Goal: Find specific fact: Find specific fact

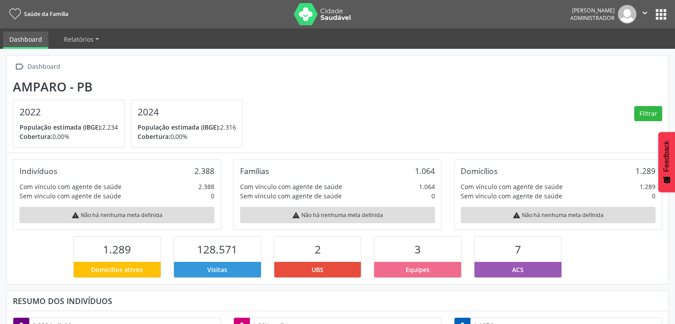
scroll to position [146, 221]
click at [658, 13] on button "apps" at bounding box center [662, 15] width 16 height 16
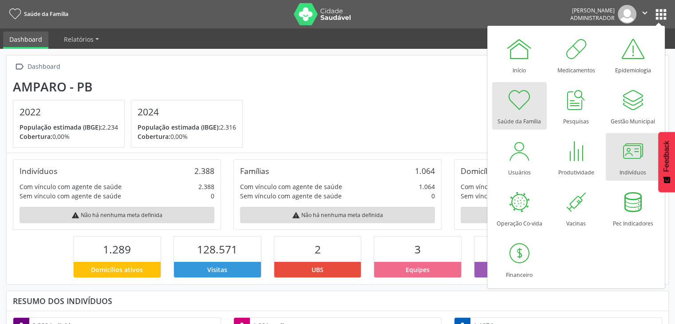
click at [622, 173] on div "Indivíduos" at bounding box center [633, 170] width 27 height 12
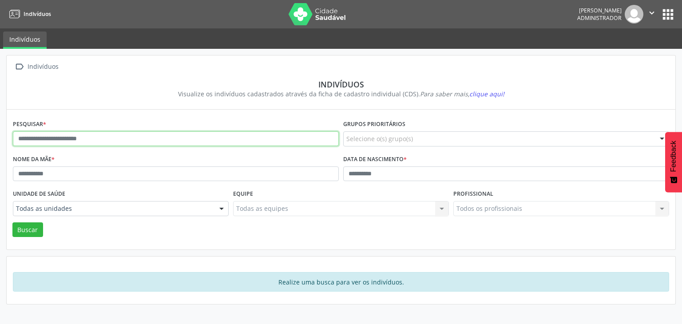
click at [95, 139] on input "text" at bounding box center [176, 138] width 326 height 15
click at [12, 222] on button "Buscar" at bounding box center [27, 229] width 31 height 15
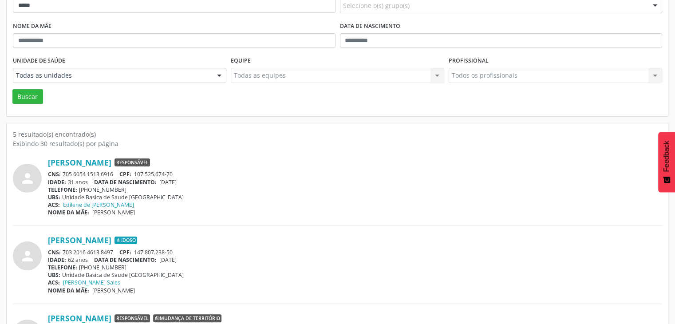
scroll to position [311, 0]
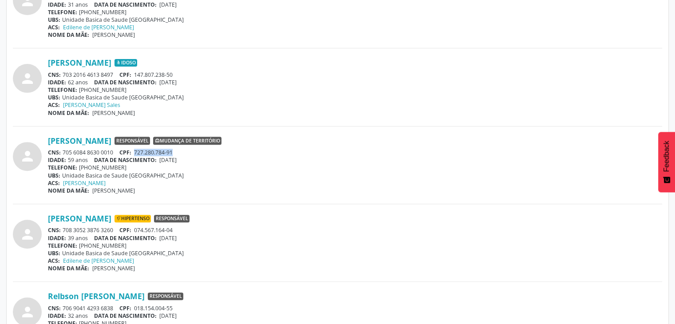
drag, startPoint x: 135, startPoint y: 151, endPoint x: 176, endPoint y: 151, distance: 40.4
click at [176, 151] on div "CNS: 705 6084 8630 0010 CPF: 727.280.784-91" at bounding box center [355, 153] width 615 height 8
copy span "727.280.784-91"
drag, startPoint x: 61, startPoint y: 151, endPoint x: 115, endPoint y: 151, distance: 54.2
click at [115, 151] on div "CNS: 705 6084 8630 0010 CPF: 727.280.784-91" at bounding box center [355, 153] width 615 height 8
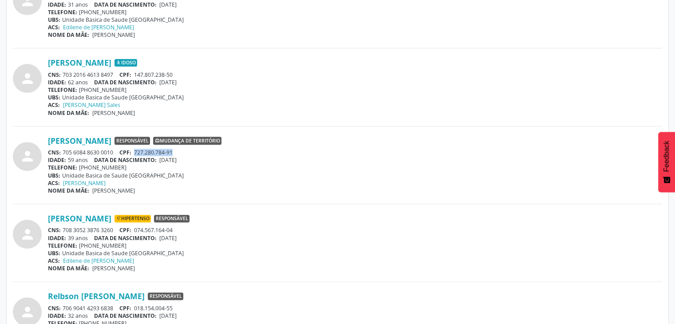
copy div "705 6084 8630 0010"
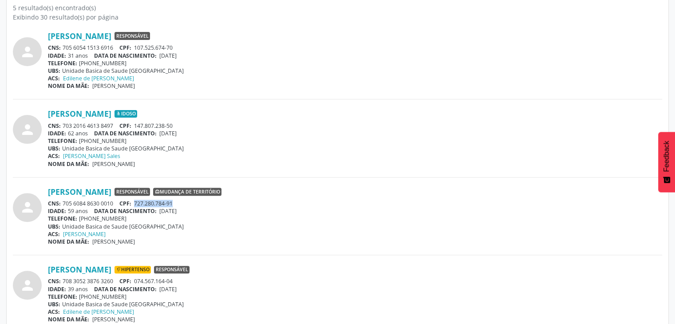
scroll to position [38, 0]
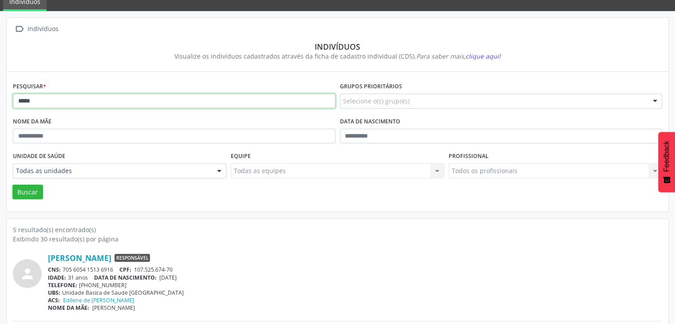
click at [92, 98] on input "*****" at bounding box center [174, 101] width 323 height 15
type input "*"
click at [12, 185] on button "Buscar" at bounding box center [27, 192] width 31 height 15
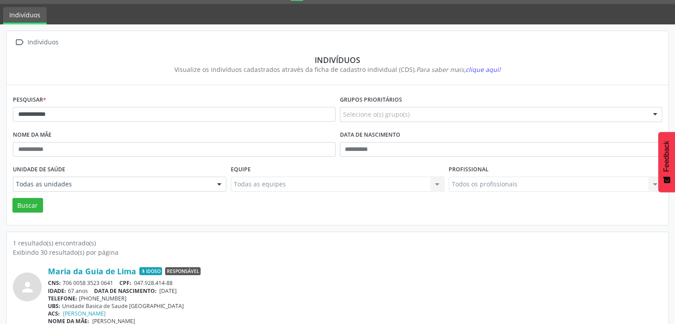
scroll to position [37, 0]
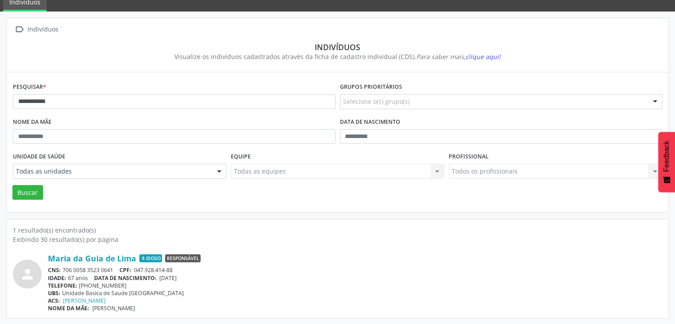
drag, startPoint x: 62, startPoint y: 267, endPoint x: 119, endPoint y: 267, distance: 57.3
click at [119, 267] on div "CNS: 706 0058 3523 0641 CPF: 047.928.414-88" at bounding box center [355, 270] width 615 height 8
copy div "706 0058 3523 0641"
drag, startPoint x: 135, startPoint y: 269, endPoint x: 175, endPoint y: 267, distance: 40.4
click at [175, 267] on div "CNS: 706 0058 3523 0641 CPF: 047.928.414-88" at bounding box center [355, 270] width 615 height 8
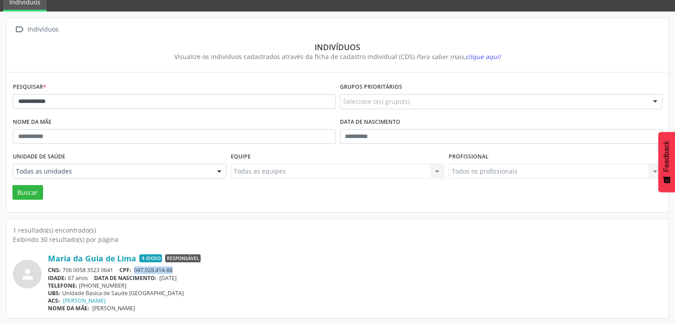
copy span "047.928.414-88"
drag, startPoint x: 64, startPoint y: 271, endPoint x: 117, endPoint y: 269, distance: 53.3
click at [117, 269] on div "CNS: 706 0058 3523 0641 CPF: 047.928.414-88" at bounding box center [355, 270] width 615 height 8
copy div "706 0058 3523 0641"
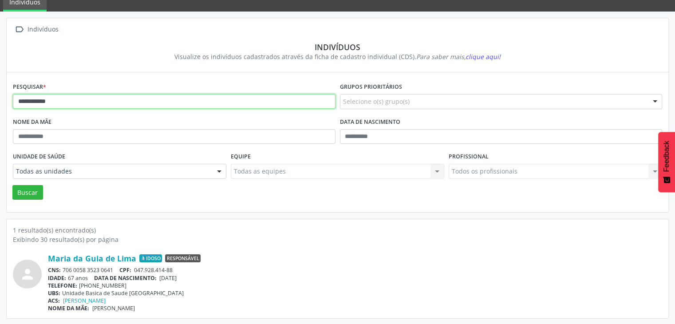
click at [96, 102] on input "**********" at bounding box center [174, 101] width 323 height 15
type input "*"
type input "*****"
click at [12, 185] on button "Buscar" at bounding box center [27, 192] width 31 height 15
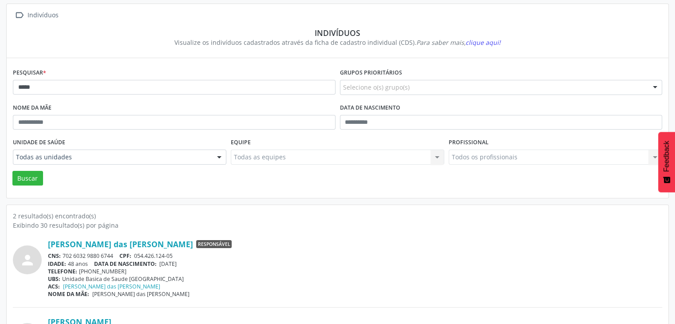
scroll to position [115, 0]
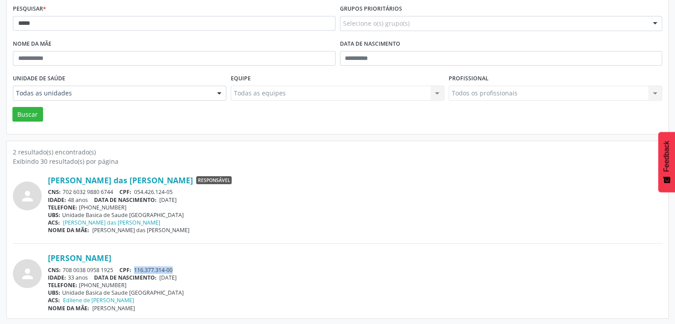
drag, startPoint x: 134, startPoint y: 269, endPoint x: 178, endPoint y: 265, distance: 44.1
click at [178, 266] on div "CNS: 708 0038 0958 1925 CPF: 116.377.314-00" at bounding box center [355, 270] width 615 height 8
copy span "116.377.314-00"
drag, startPoint x: 62, startPoint y: 268, endPoint x: 115, endPoint y: 271, distance: 53.4
click at [115, 271] on div "CNS: 708 0038 0958 1925 CPF: 116.377.314-00" at bounding box center [355, 270] width 615 height 8
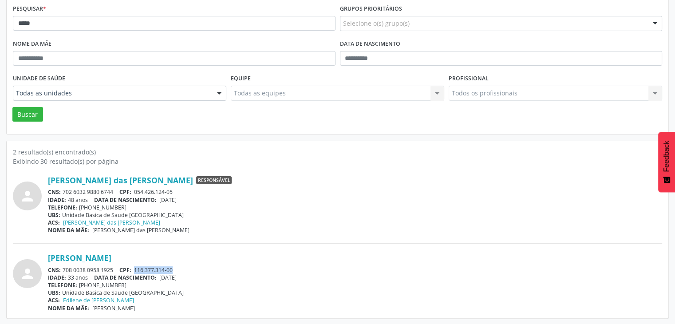
copy div "708 0038 0958 1925"
